Goal: Ask a question

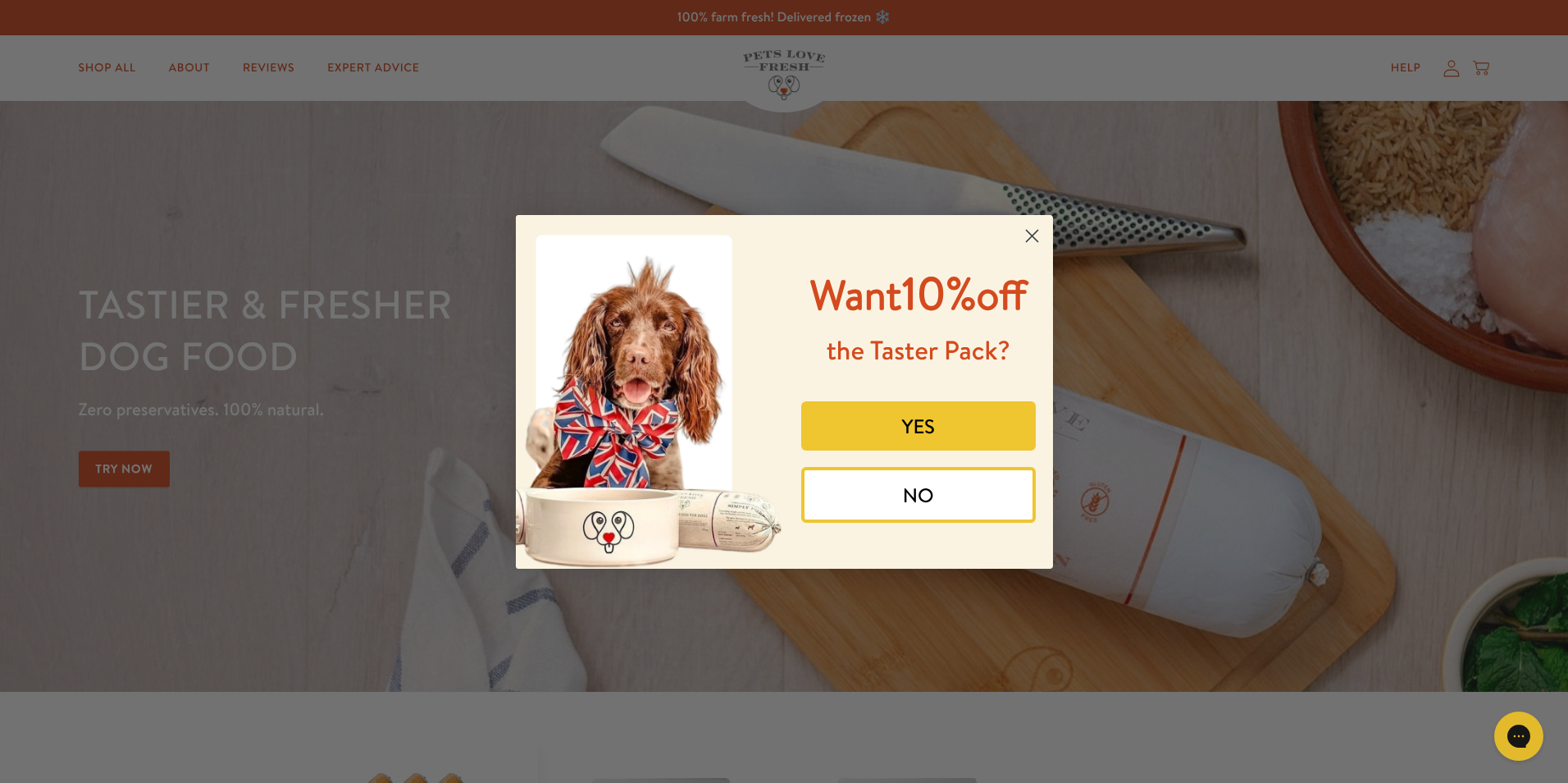
click at [1037, 230] on icon "Close dialog" at bounding box center [1032, 236] width 12 height 12
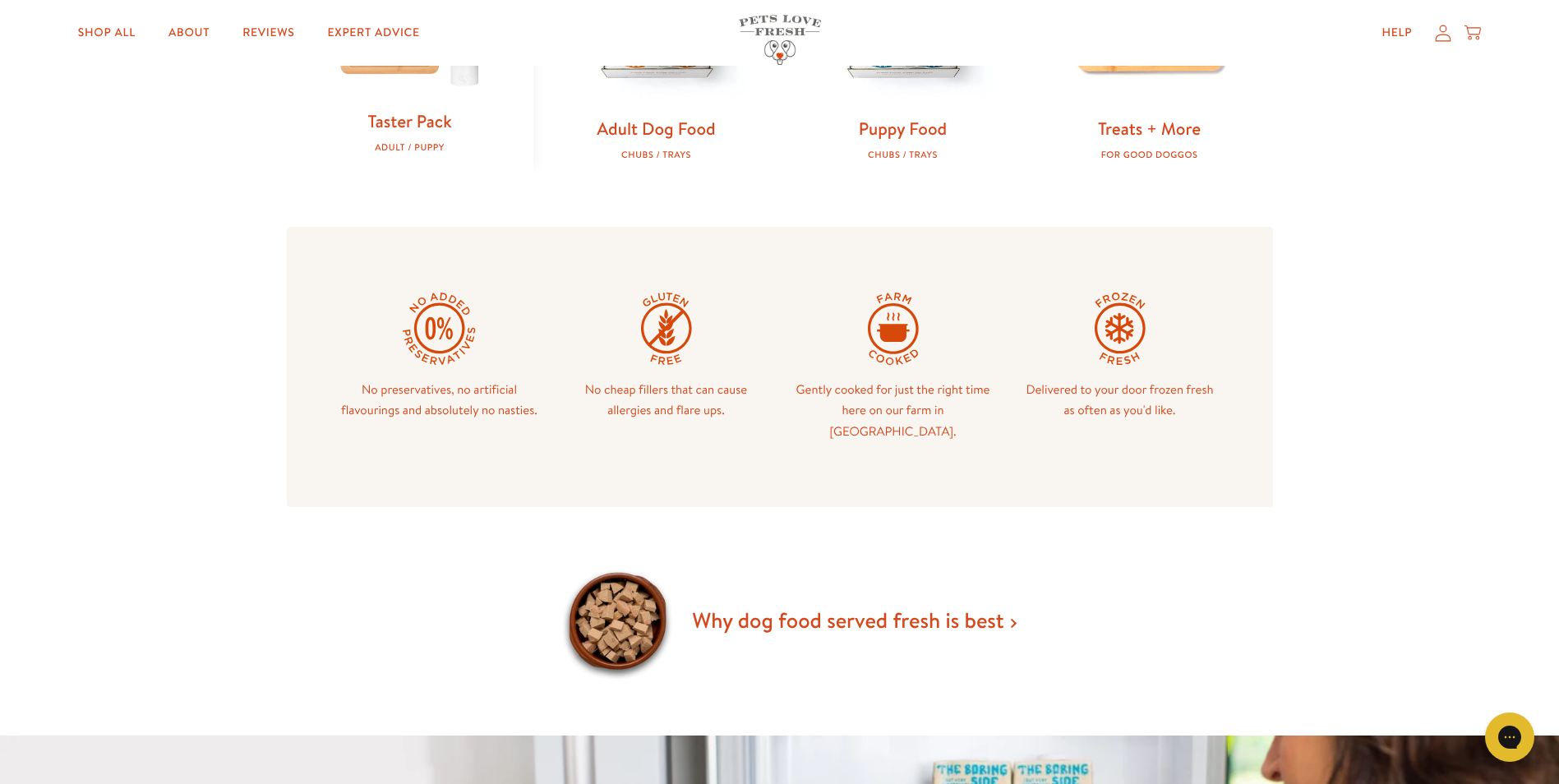
scroll to position [904, 0]
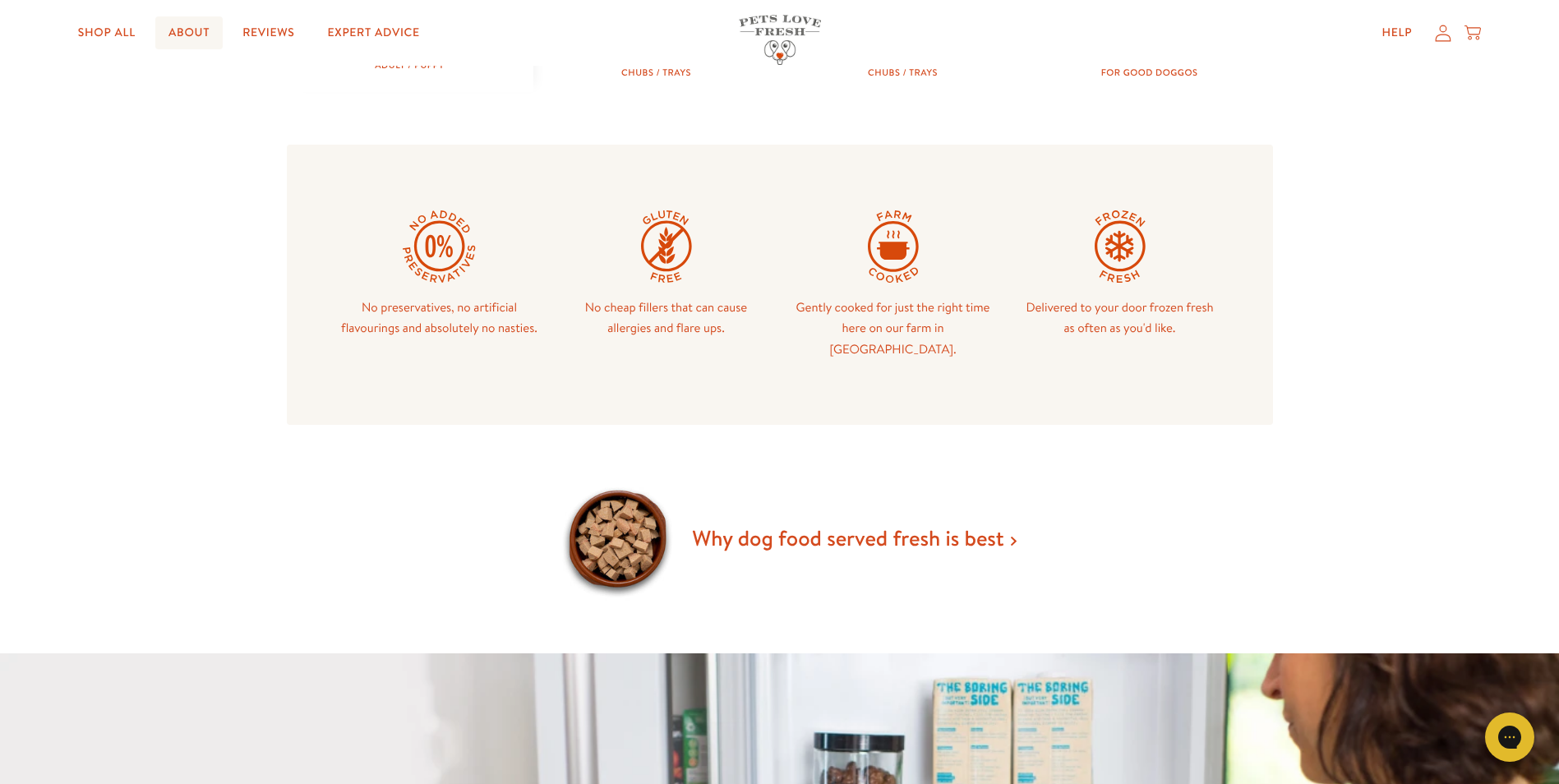
click at [191, 35] on link "About" at bounding box center [189, 32] width 67 height 33
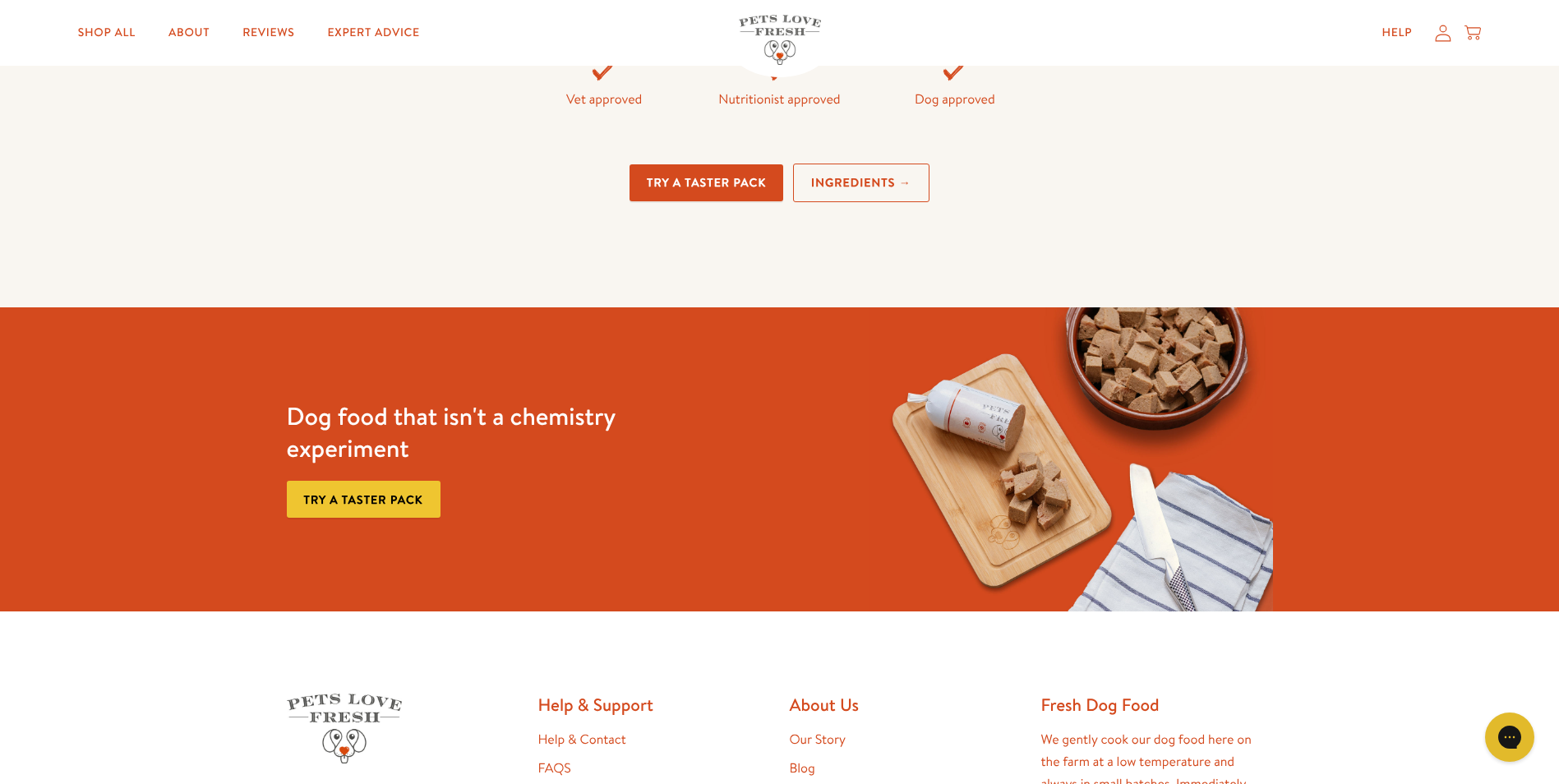
scroll to position [4410, 0]
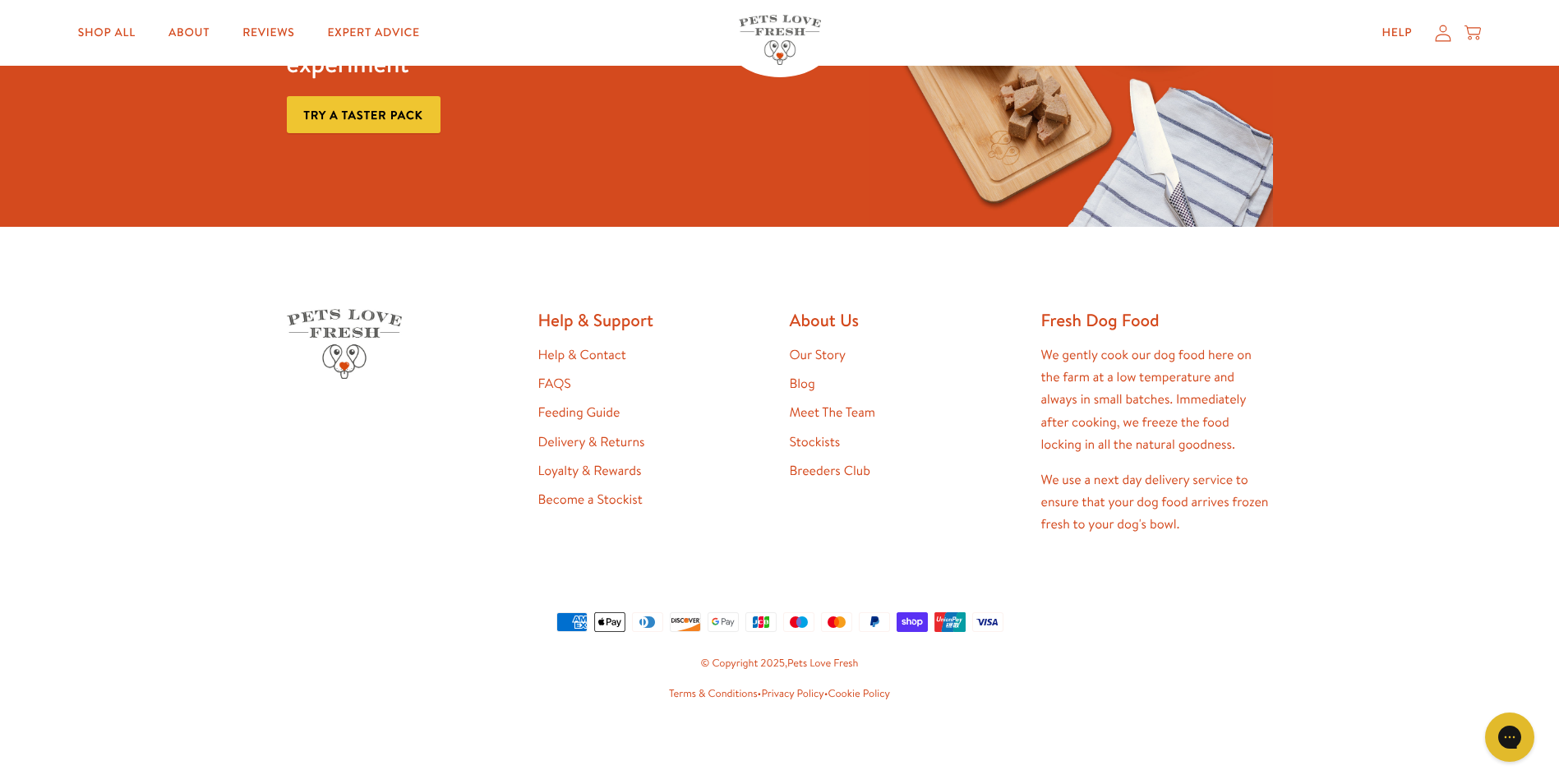
click at [615, 358] on link "Help & Contact" at bounding box center [582, 354] width 88 height 18
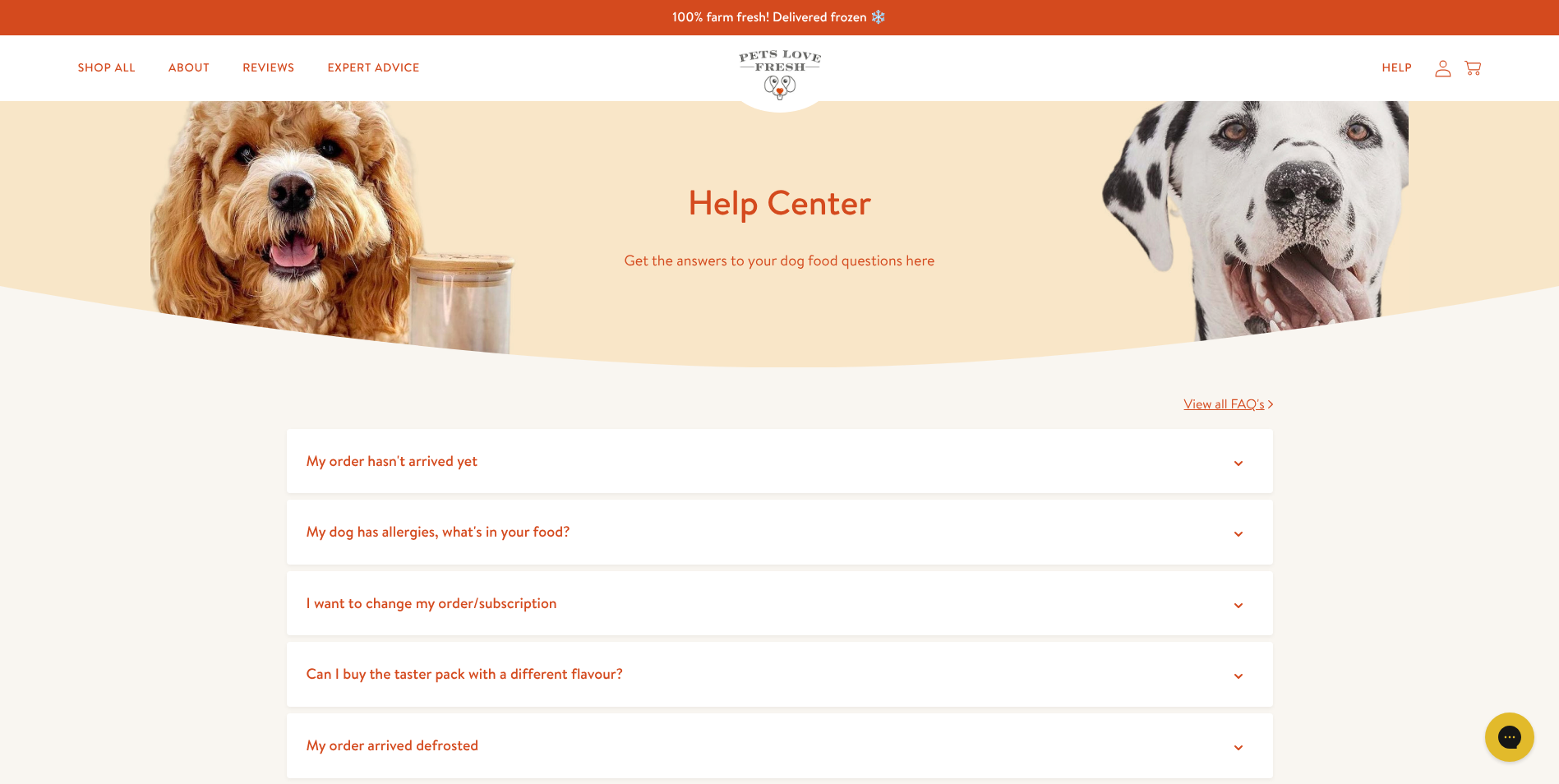
click at [1226, 471] on summary "My order hasn't arrived yet" at bounding box center [779, 461] width 986 height 65
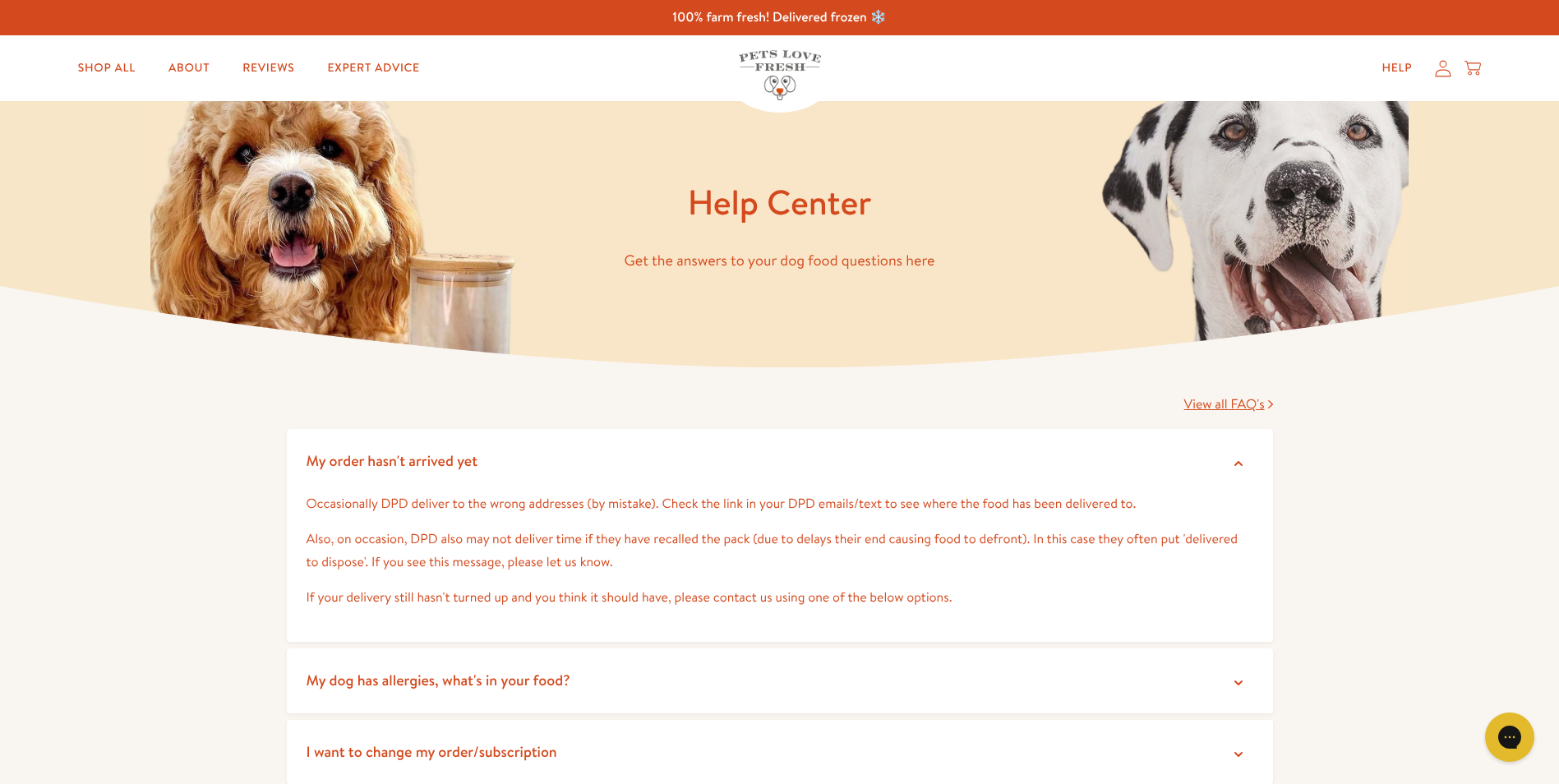
scroll to position [411, 0]
